Goal: Find specific page/section: Find specific page/section

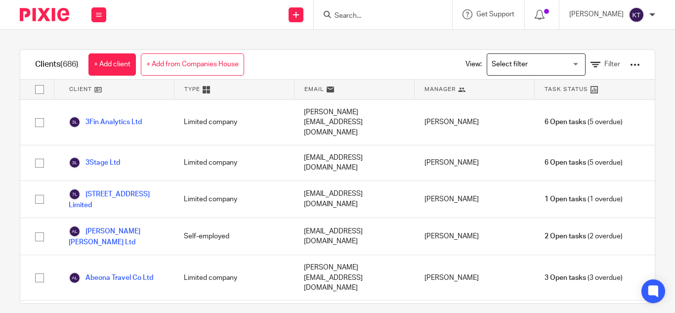
click at [362, 17] on input "Search" at bounding box center [378, 16] width 89 height 9
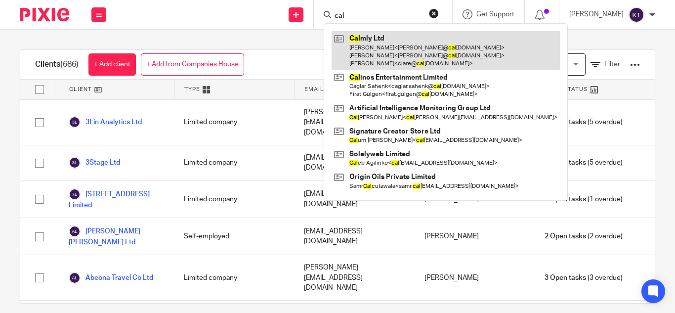
type input "cal"
click at [375, 52] on link at bounding box center [446, 50] width 228 height 39
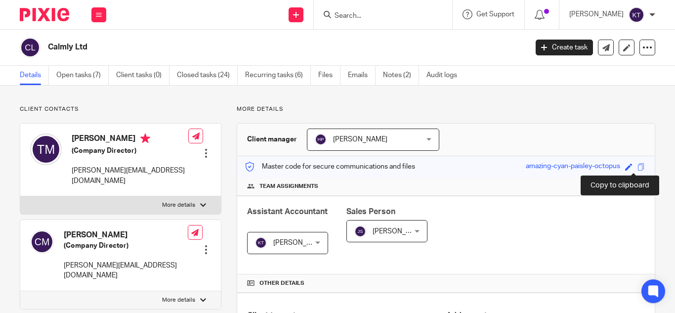
click at [638, 164] on span at bounding box center [641, 166] width 7 height 7
